Goal: Download file/media

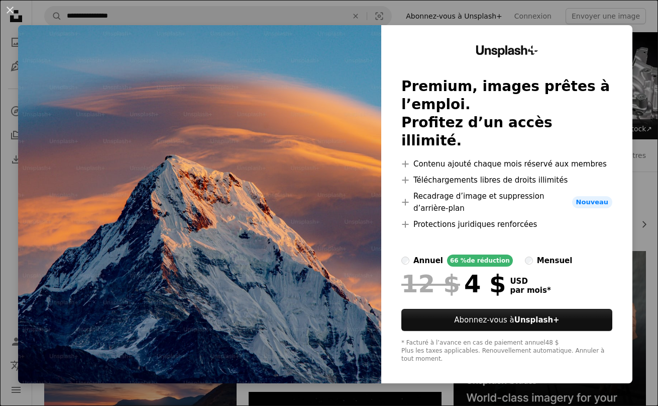
scroll to position [424, 0]
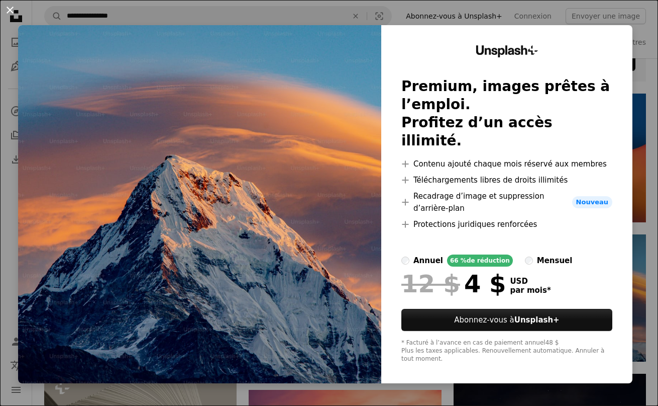
click at [9, 9] on button "An X shape" at bounding box center [10, 10] width 12 height 12
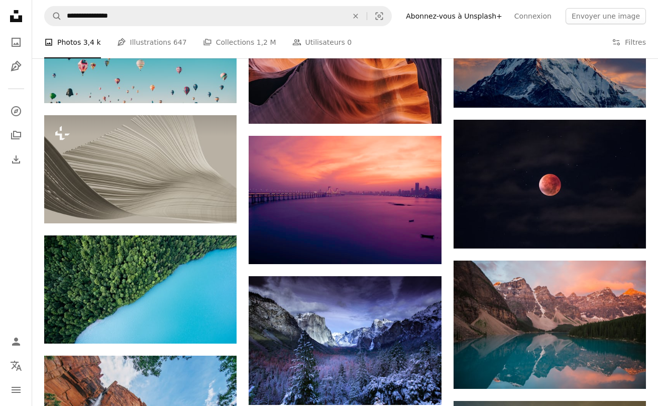
scroll to position [799, 0]
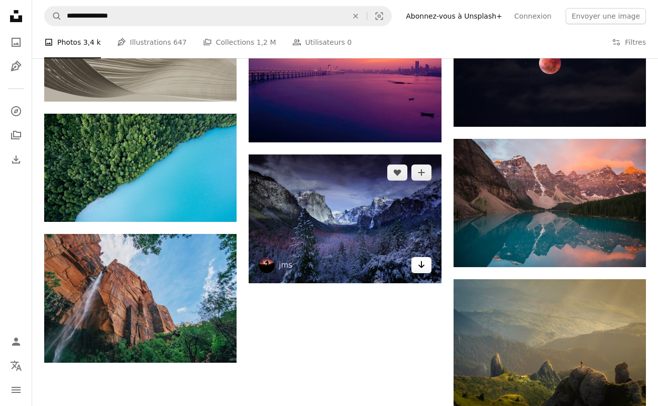
click at [418, 265] on icon "Arrow pointing down" at bounding box center [422, 264] width 8 height 12
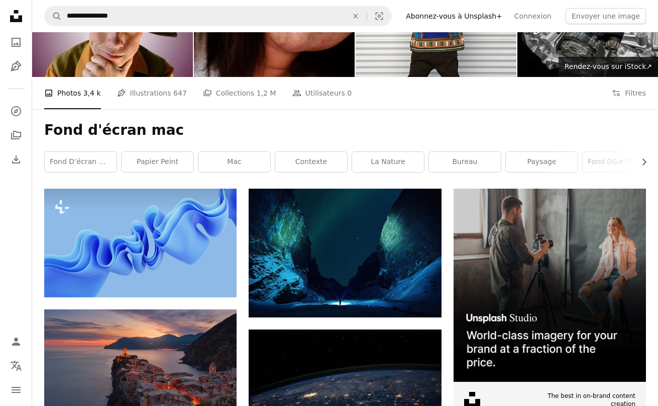
scroll to position [0, 0]
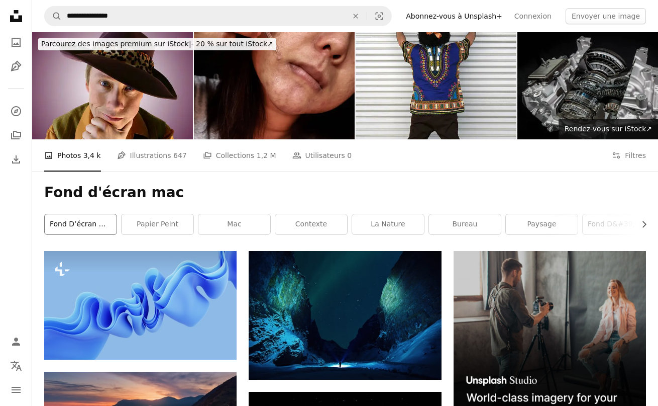
click at [84, 223] on link "fond d’écran macbook" at bounding box center [81, 224] width 72 height 20
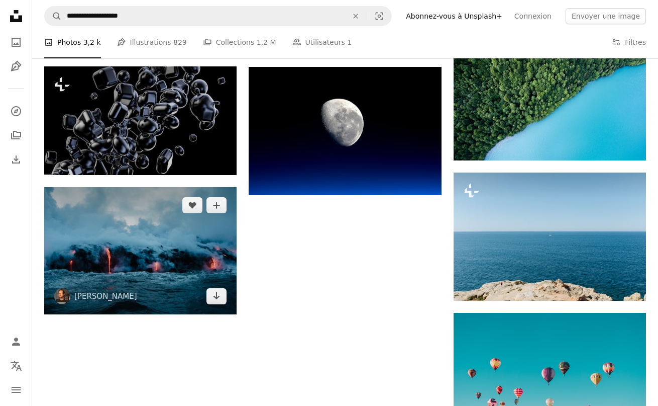
scroll to position [869, 0]
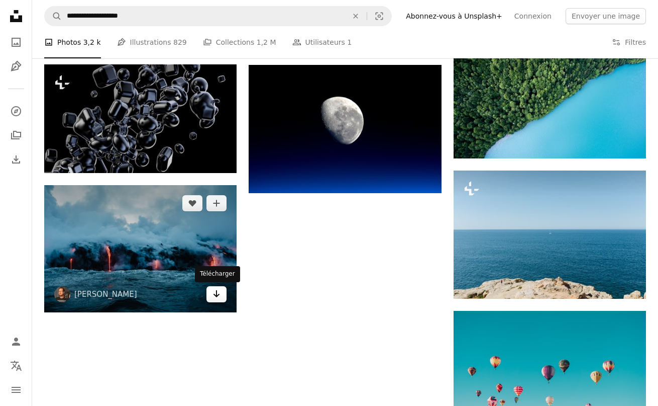
click at [215, 297] on icon "Arrow pointing down" at bounding box center [217, 294] width 8 height 12
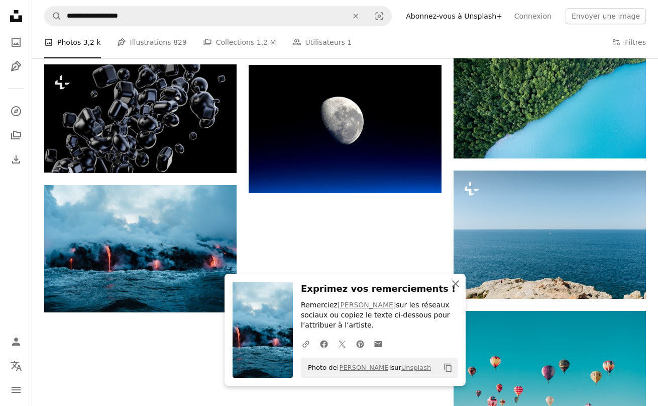
click at [454, 285] on icon "An X shape" at bounding box center [456, 283] width 12 height 12
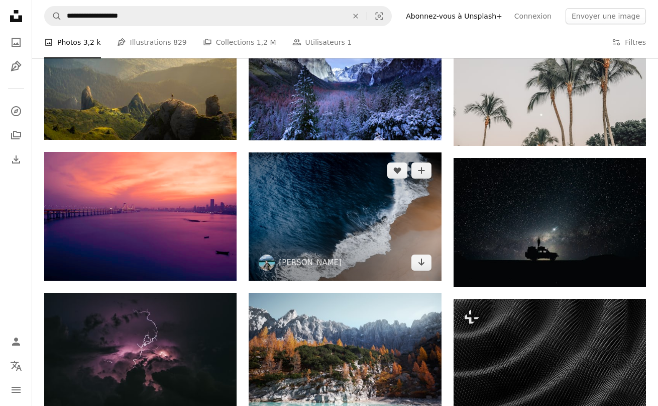
scroll to position [0, 0]
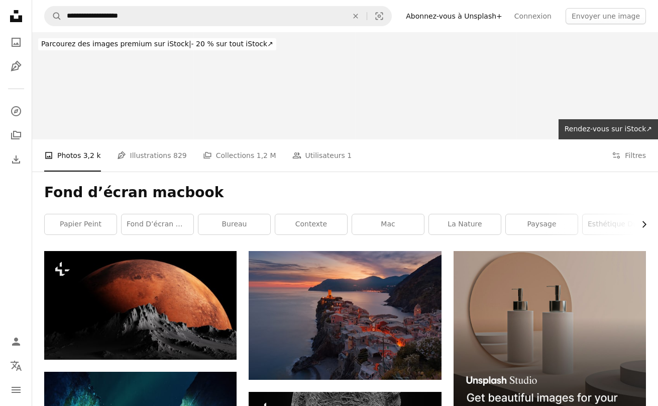
click at [646, 225] on icon "Chevron right" at bounding box center [644, 224] width 10 height 10
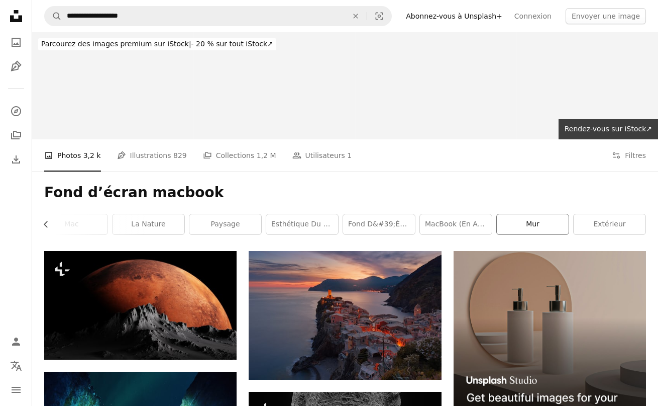
click at [532, 222] on link "mur" at bounding box center [533, 224] width 72 height 20
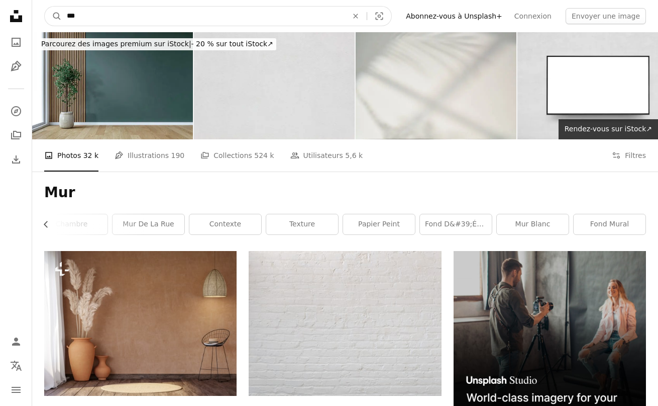
click at [105, 16] on input "***" at bounding box center [203, 16] width 283 height 19
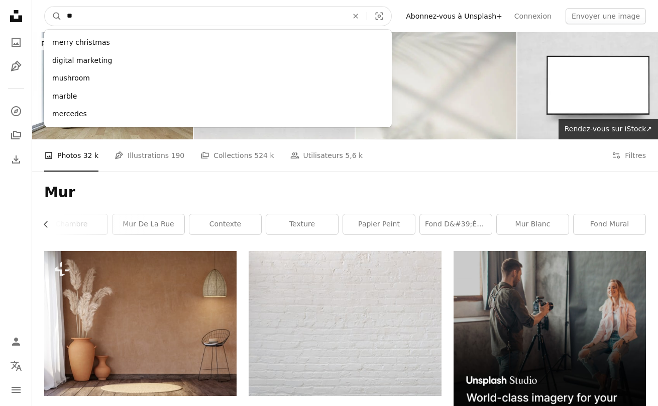
type input "*"
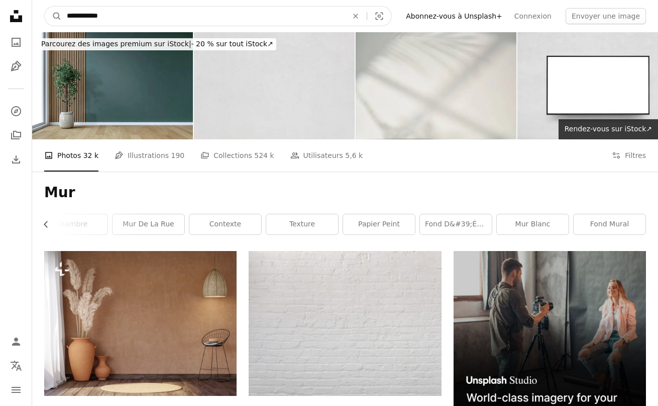
type input "**********"
click at [53, 16] on button "A magnifying glass" at bounding box center [53, 16] width 17 height 19
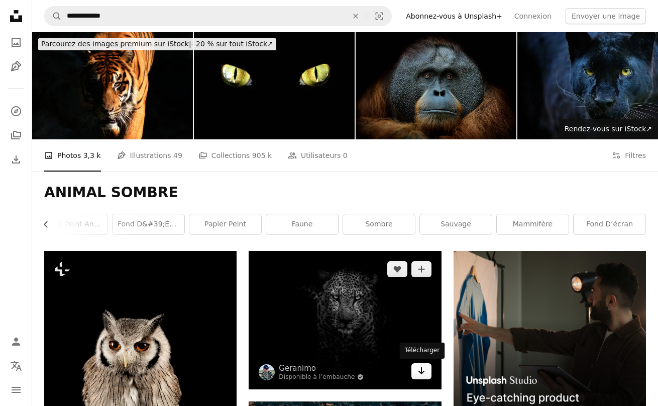
click at [418, 369] on icon "Arrow pointing down" at bounding box center [422, 370] width 8 height 12
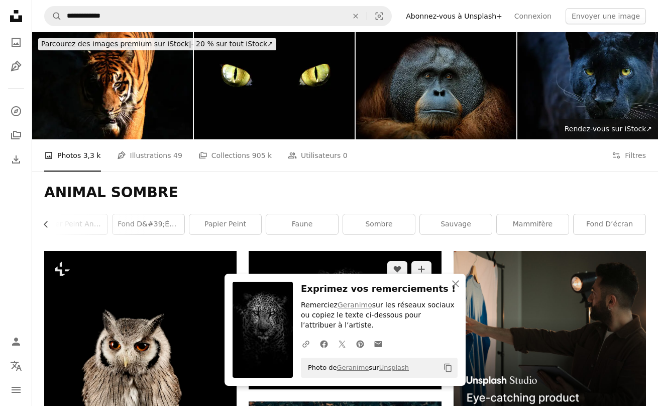
click at [360, 253] on img at bounding box center [345, 320] width 193 height 138
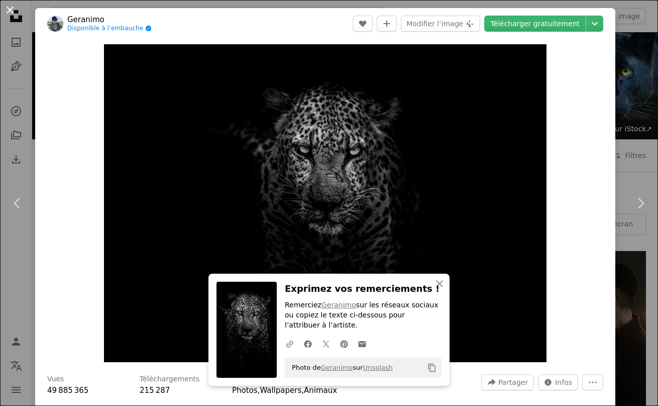
click at [13, 13] on button "An X shape" at bounding box center [10, 10] width 12 height 12
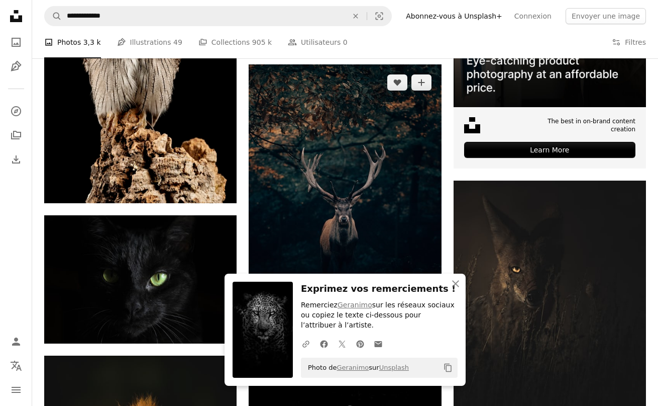
scroll to position [471, 0]
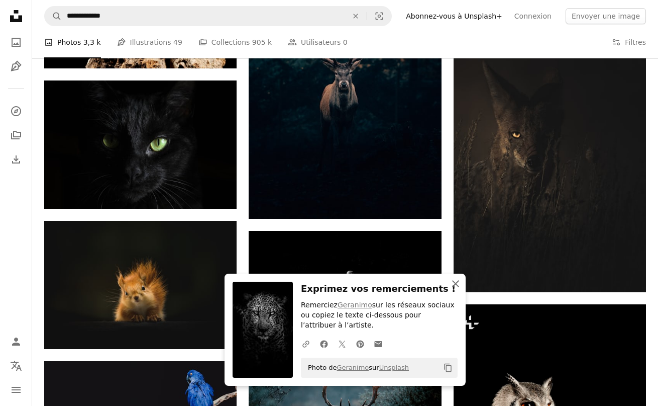
click at [453, 287] on icon "An X shape" at bounding box center [456, 283] width 12 height 12
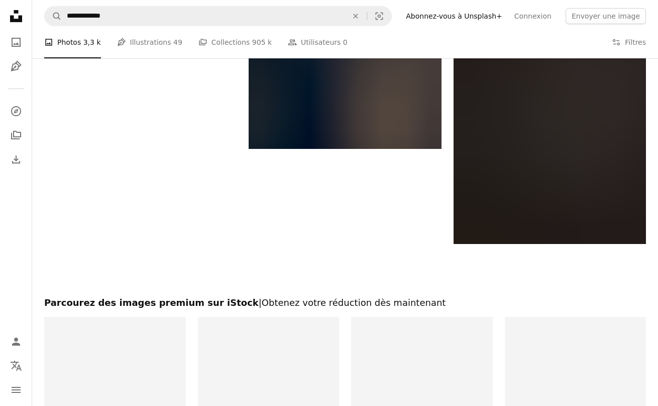
scroll to position [1843, 0]
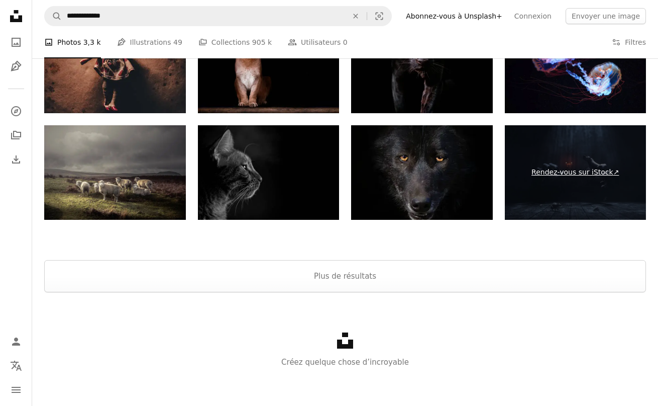
click at [563, 184] on link "Rendez-vous sur iStock ↗" at bounding box center [576, 172] width 142 height 94
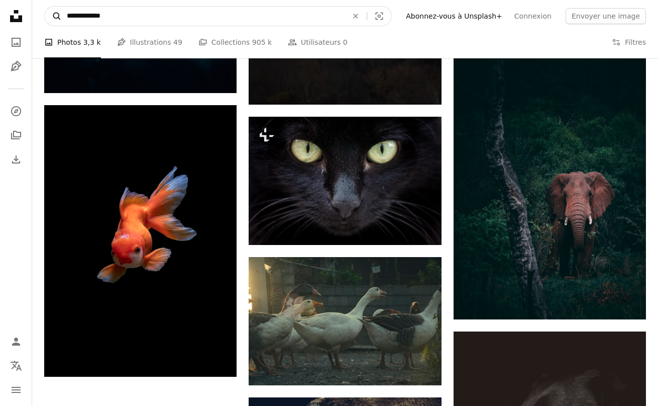
drag, startPoint x: 129, startPoint y: 17, endPoint x: 60, endPoint y: 14, distance: 69.5
click at [60, 14] on form "**********" at bounding box center [218, 16] width 348 height 20
type input "**********"
click at [53, 16] on button "A magnifying glass" at bounding box center [53, 16] width 17 height 19
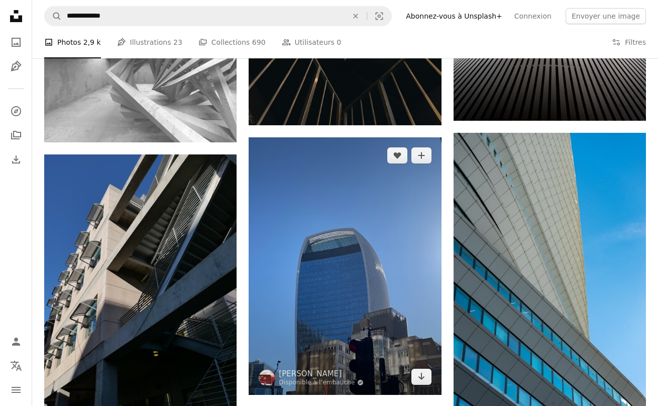
scroll to position [798, 0]
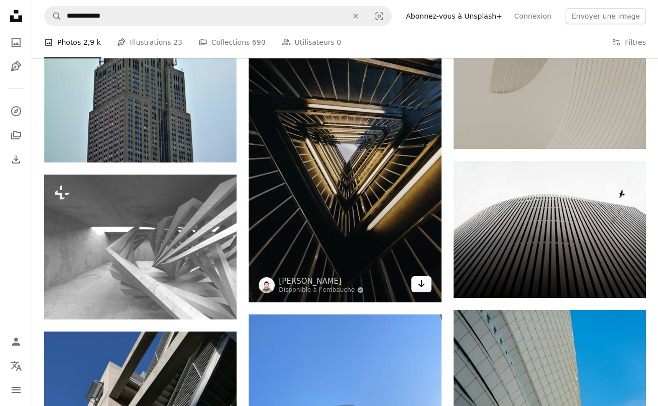
click at [418, 283] on icon "Arrow pointing down" at bounding box center [422, 283] width 8 height 12
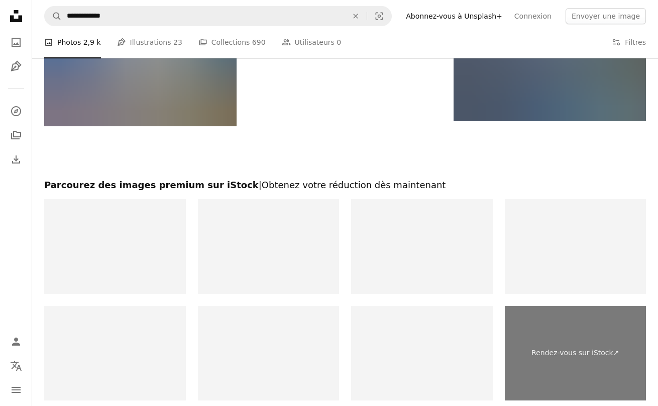
scroll to position [1889, 0]
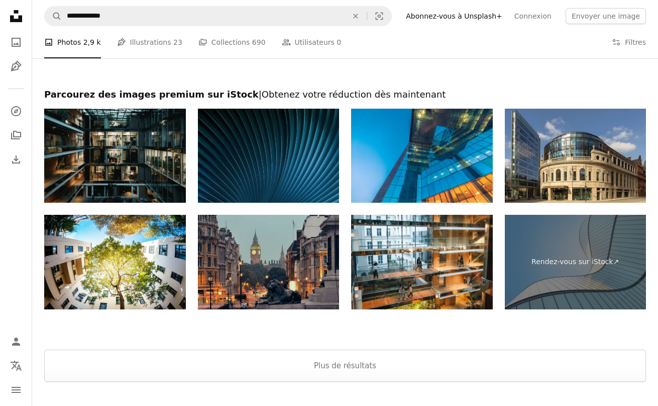
click at [287, 283] on img at bounding box center [269, 262] width 142 height 94
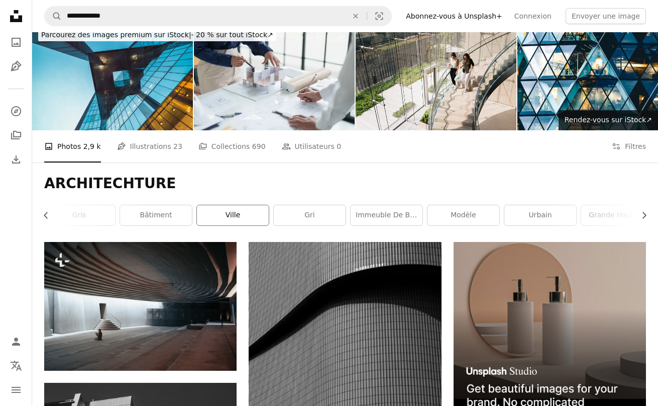
scroll to position [0, 0]
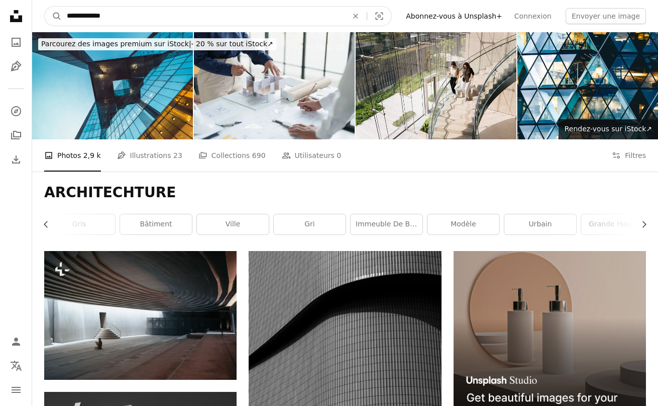
drag, startPoint x: 129, startPoint y: 19, endPoint x: 63, endPoint y: 14, distance: 66.0
click at [63, 14] on input "**********" at bounding box center [203, 16] width 283 height 19
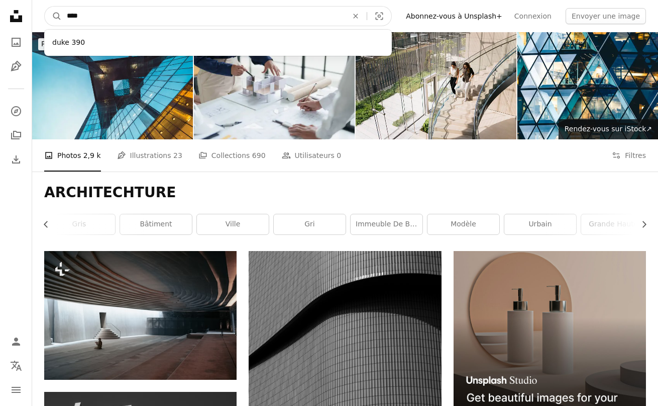
type input "*****"
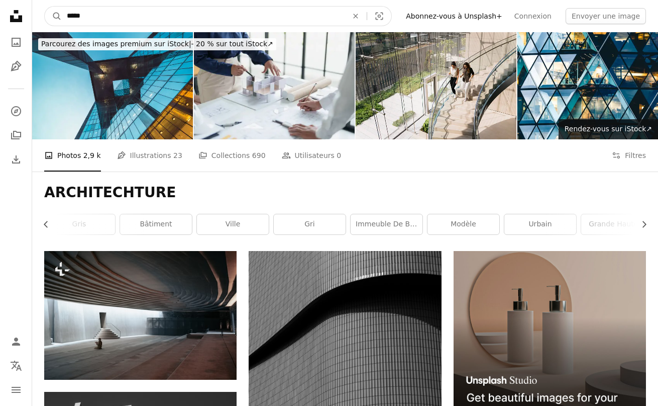
click at [53, 16] on button "A magnifying glass" at bounding box center [53, 16] width 17 height 19
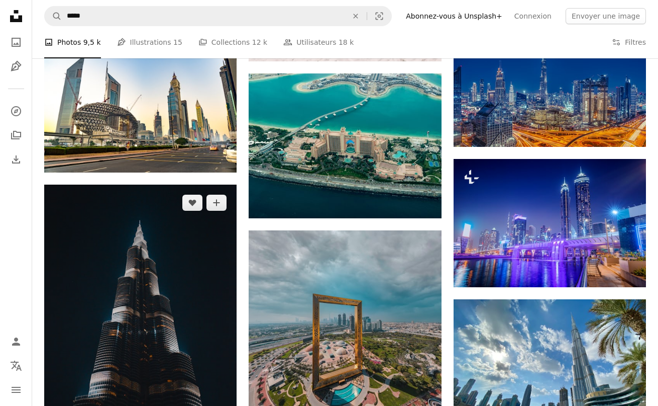
scroll to position [858, 0]
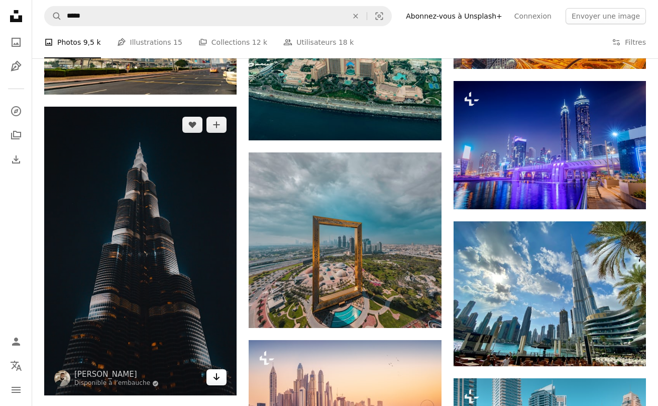
click at [218, 379] on icon "Arrow pointing down" at bounding box center [217, 376] width 8 height 12
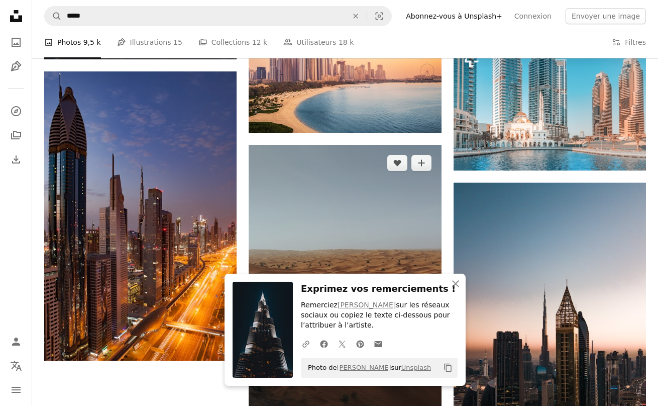
scroll to position [1443, 0]
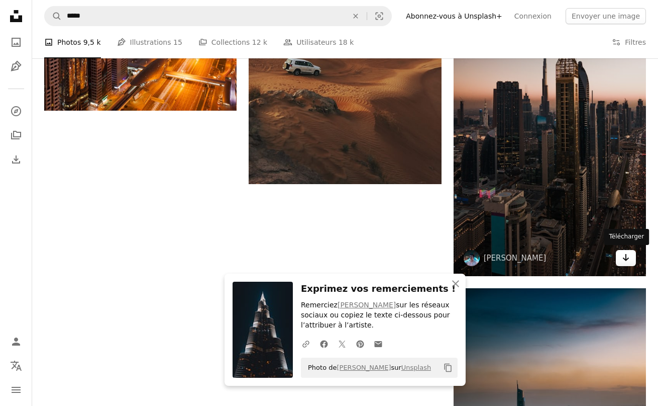
click at [630, 254] on link "Arrow pointing down" at bounding box center [626, 258] width 20 height 16
